Goal: Information Seeking & Learning: Learn about a topic

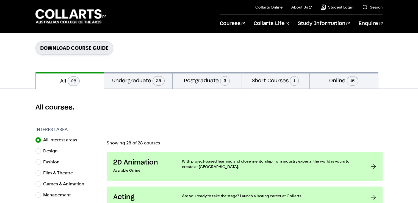
scroll to position [95, 0]
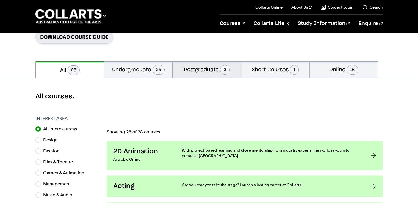
click at [199, 72] on button "Postgraduate 3" at bounding box center [207, 69] width 68 height 16
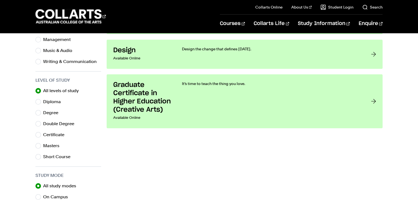
scroll to position [246, 0]
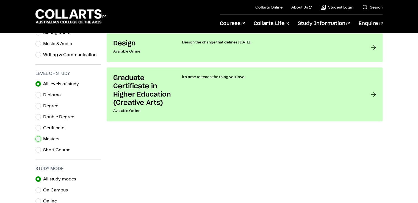
click at [38, 138] on input "Masters" at bounding box center [37, 138] width 5 height 5
radio input "true"
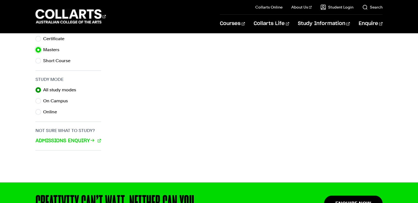
scroll to position [342, 0]
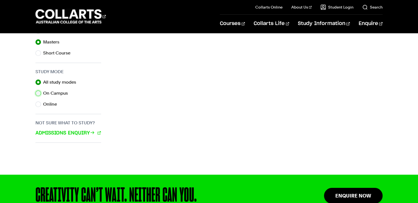
click at [38, 92] on input "On Campus" at bounding box center [37, 92] width 5 height 5
radio input "true"
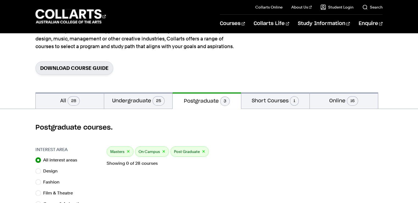
scroll to position [147, 0]
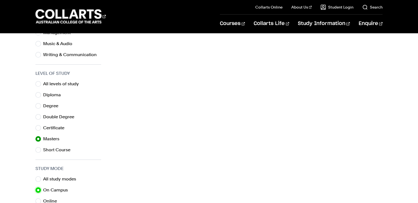
scroll to position [95, 0]
